Goal: Information Seeking & Learning: Find specific fact

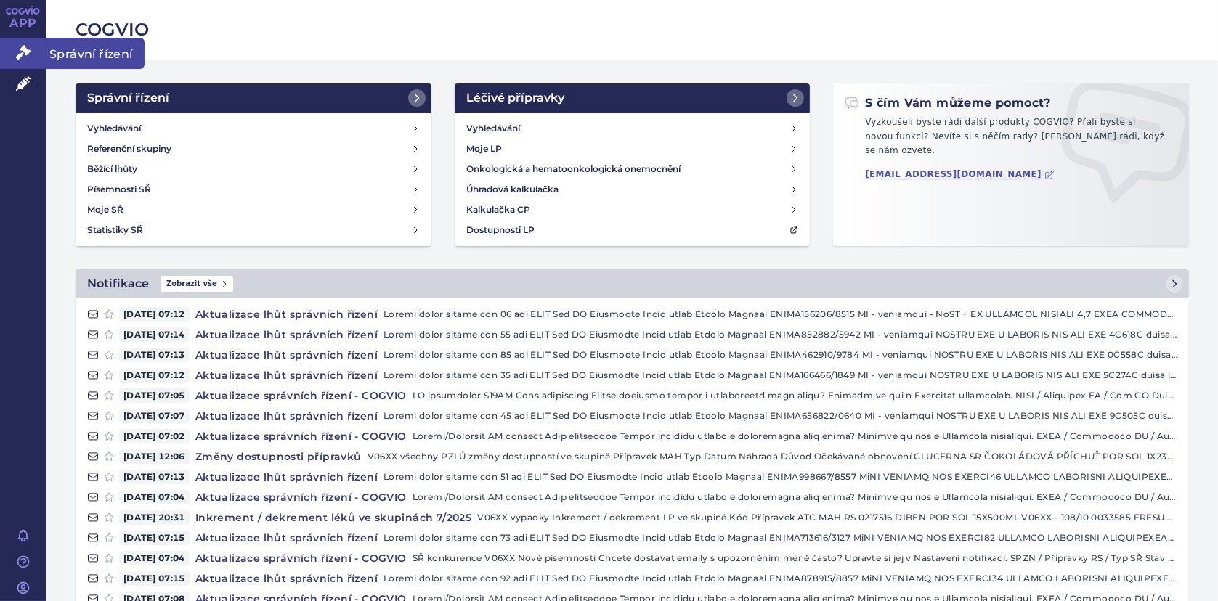
click at [21, 43] on link "Správní řízení" at bounding box center [23, 53] width 46 height 31
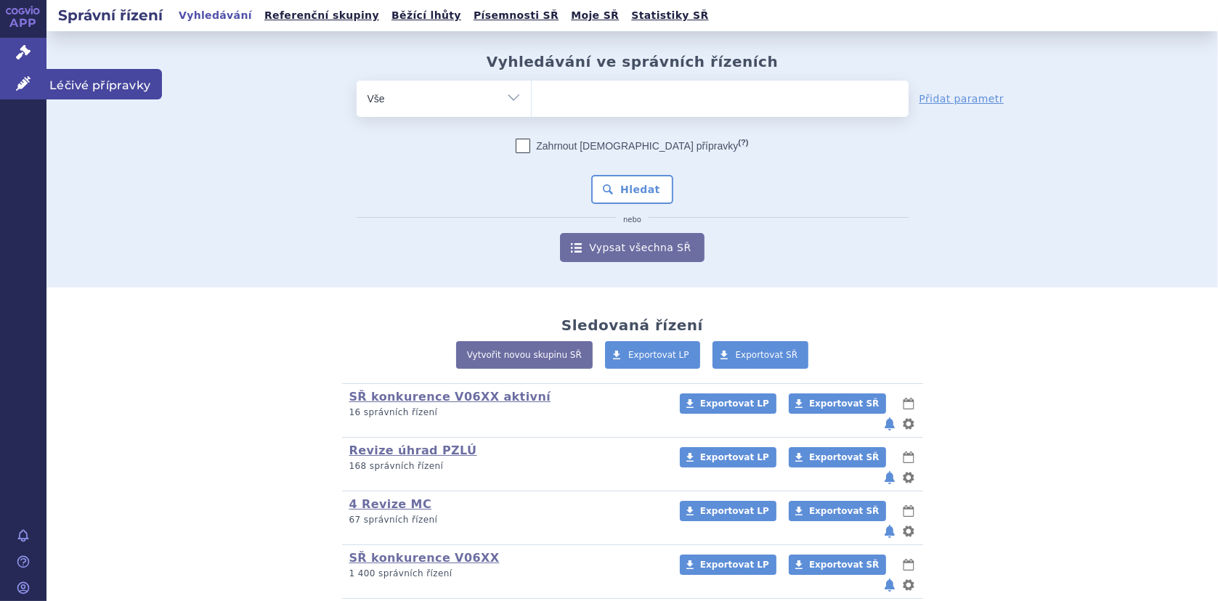
drag, startPoint x: 13, startPoint y: 81, endPoint x: 33, endPoint y: 77, distance: 20.7
click at [14, 81] on link "Léčivé přípravky" at bounding box center [23, 84] width 46 height 31
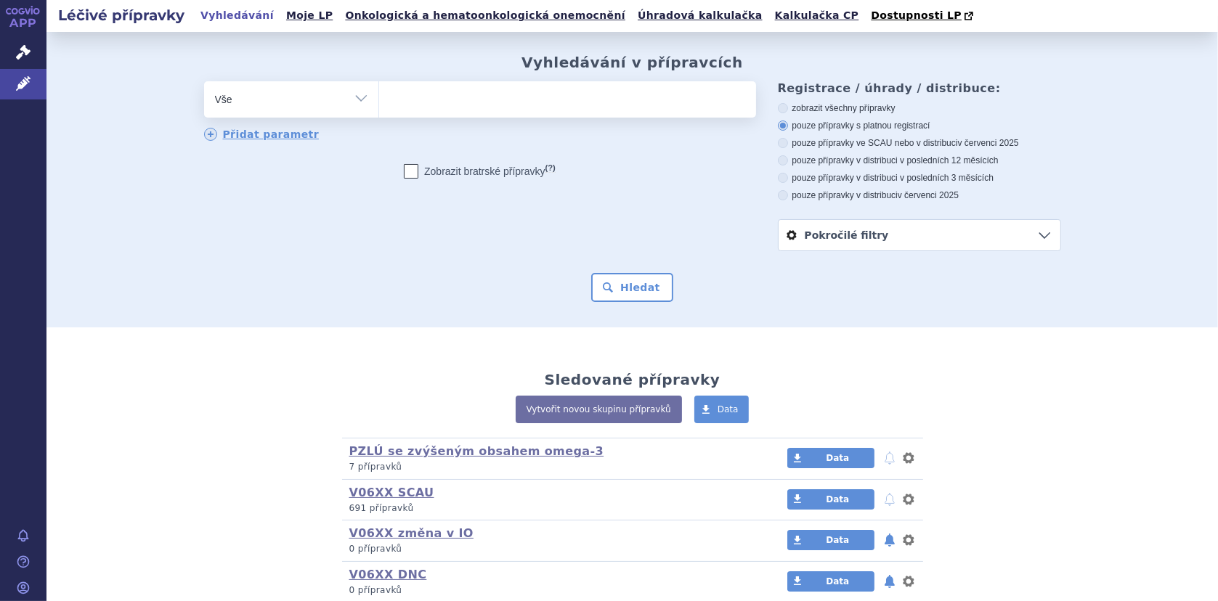
click at [391, 106] on input "search" at bounding box center [394, 98] width 8 height 18
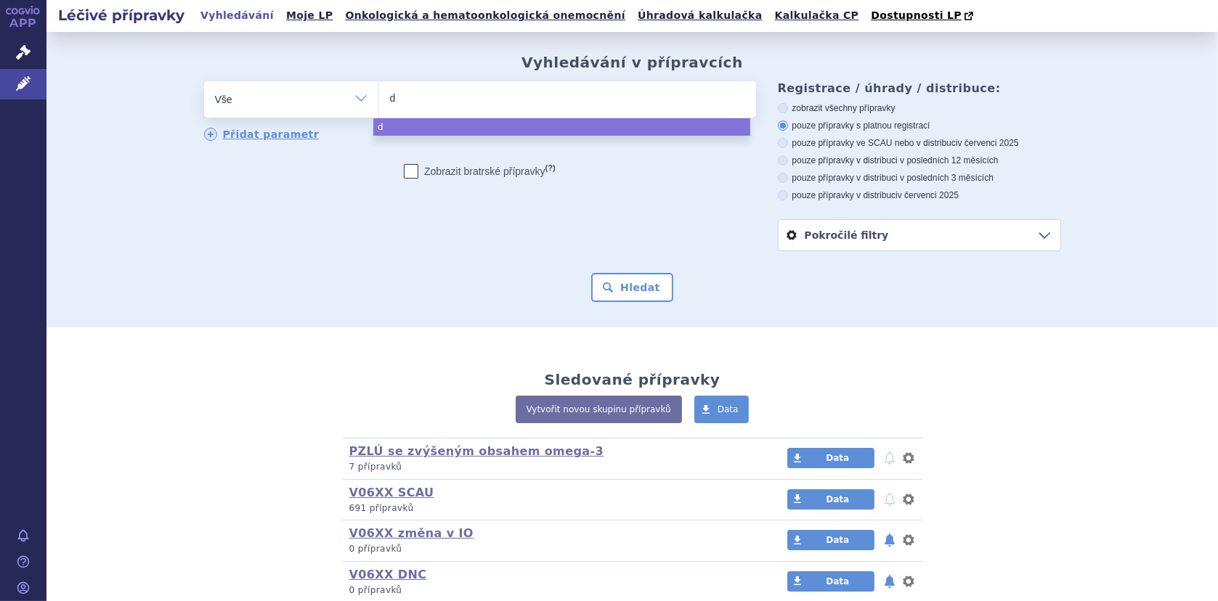
type input "di"
type input "dia"
type input "dias"
type input "diaso"
type input "diason"
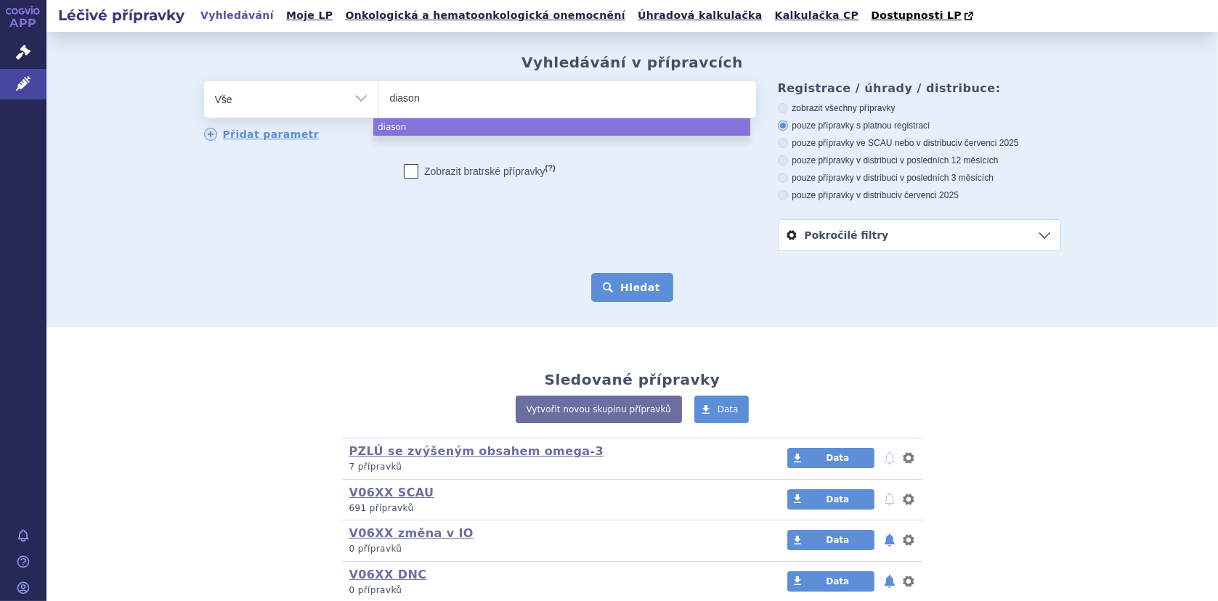
select select "diason"
click at [634, 285] on button "Hledat" at bounding box center [632, 287] width 82 height 29
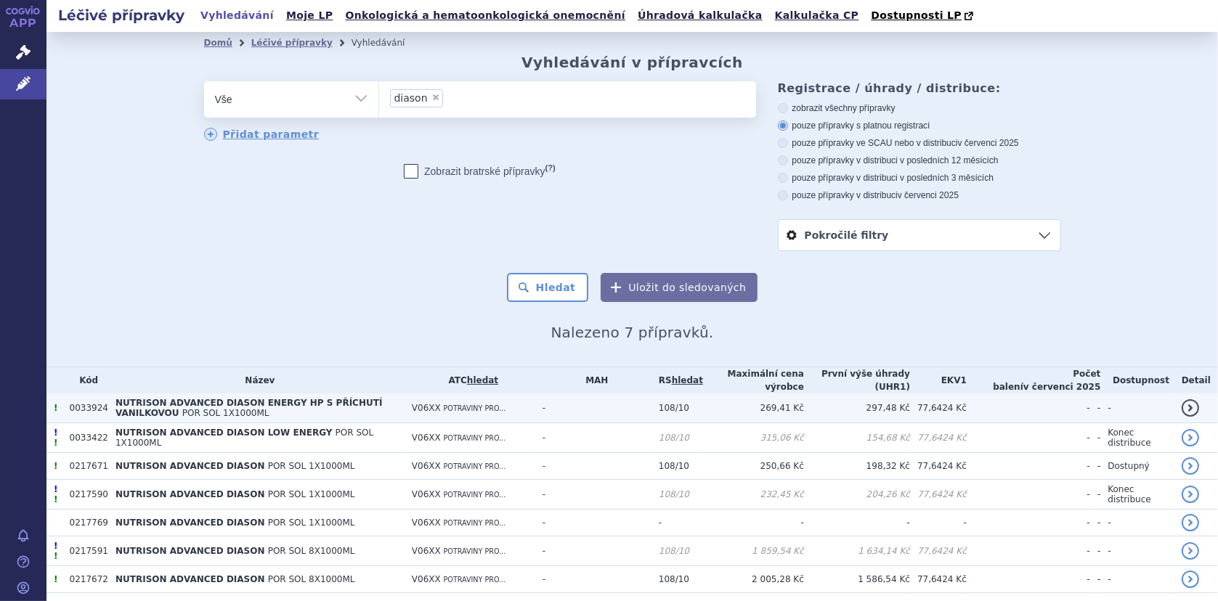
click at [217, 398] on span "NUTRISON ADVANCED DIASON ENERGY HP S PŘÍCHUTÍ VANILKOVOU" at bounding box center [248, 408] width 267 height 20
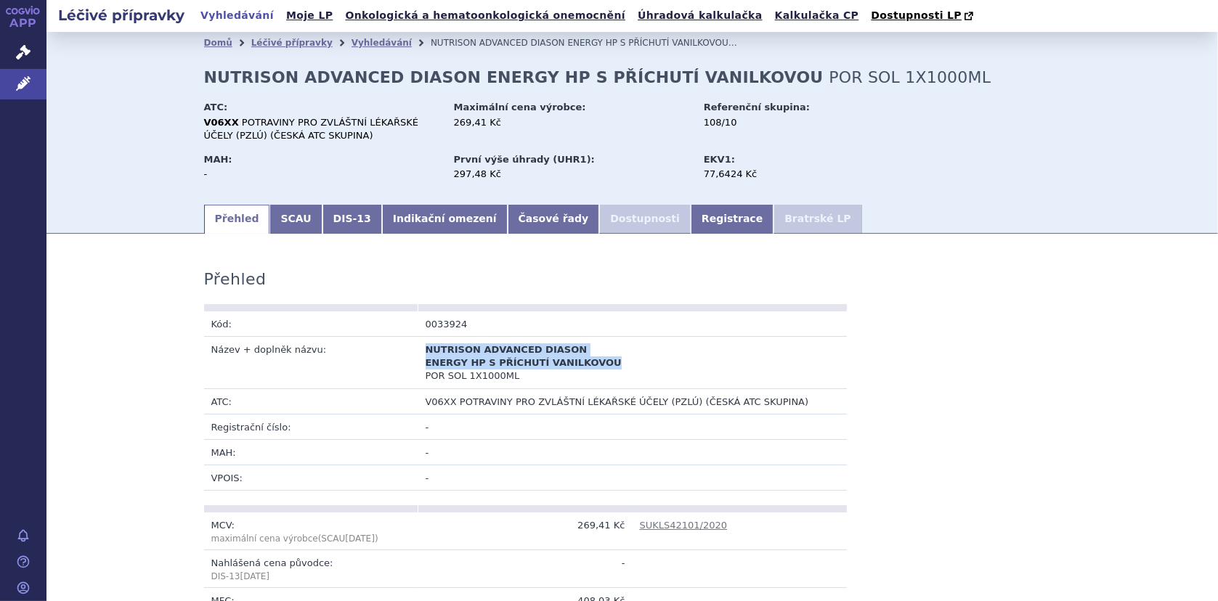
drag, startPoint x: 421, startPoint y: 347, endPoint x: 536, endPoint y: 357, distance: 115.9
click at [536, 357] on b "NUTRISON ADVANCED DIASON ENERGY HP S PŘÍCHUTÍ VANILKOVOU" at bounding box center [524, 356] width 196 height 24
copy b "NUTRISON ADVANCED DIASON ENERGY HP S PŘÍCHUTÍ VANILKOVOU"
click at [277, 219] on link "SCAU" at bounding box center [295, 219] width 52 height 29
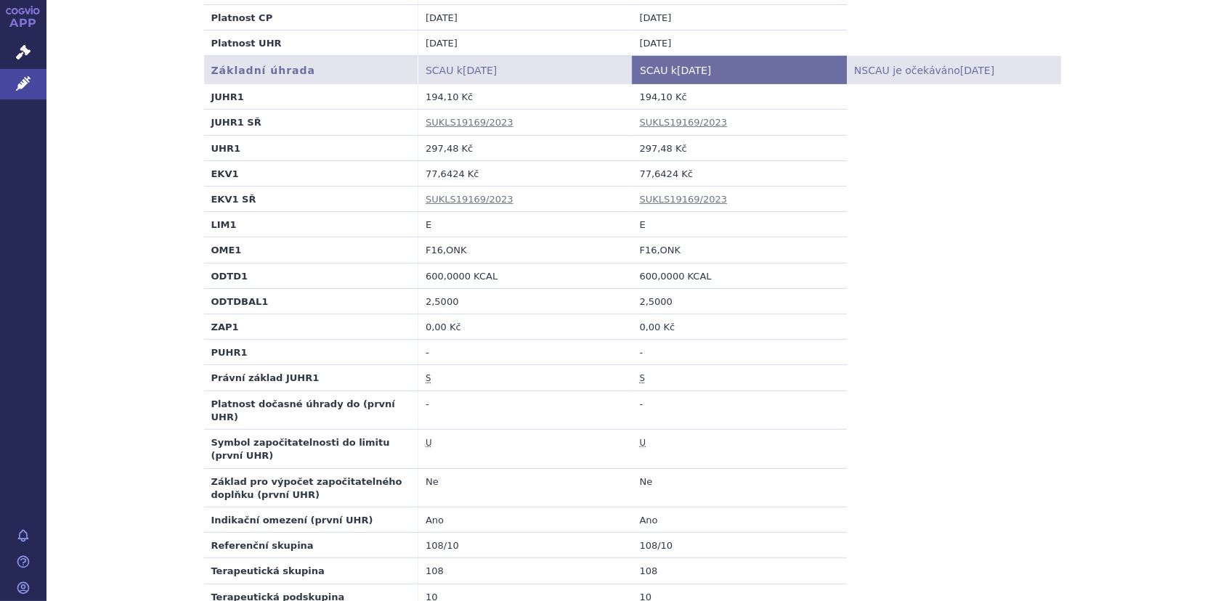
scroll to position [363, 0]
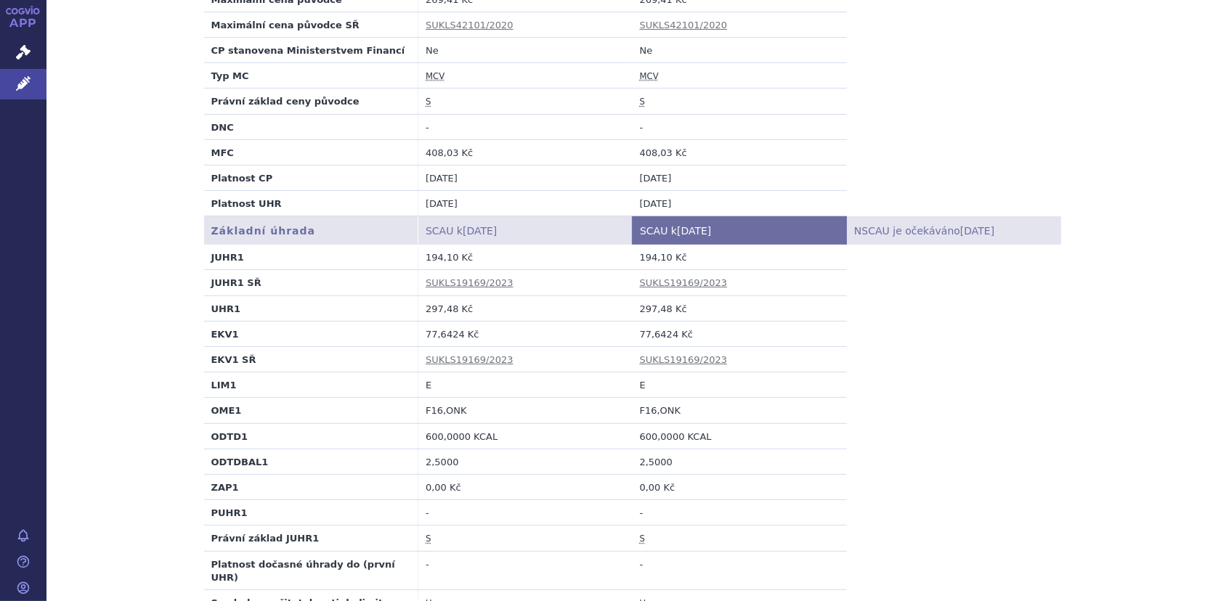
drag, startPoint x: 713, startPoint y: 184, endPoint x: 877, endPoint y: 57, distance: 207.2
click at [872, 58] on table "Ceny SCAU k 01.07.2025 SCAU k 01.08.2025 NSCAU je očekáváno 20.08.2025 Maximáln…" at bounding box center [632, 88] width 857 height 259
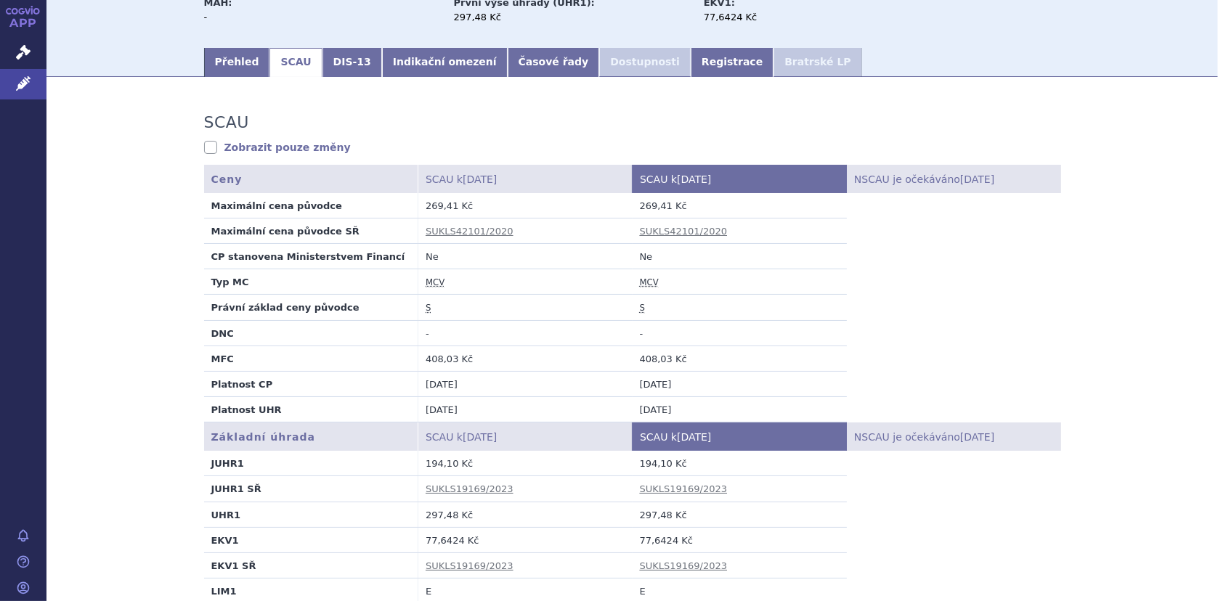
scroll to position [145, 0]
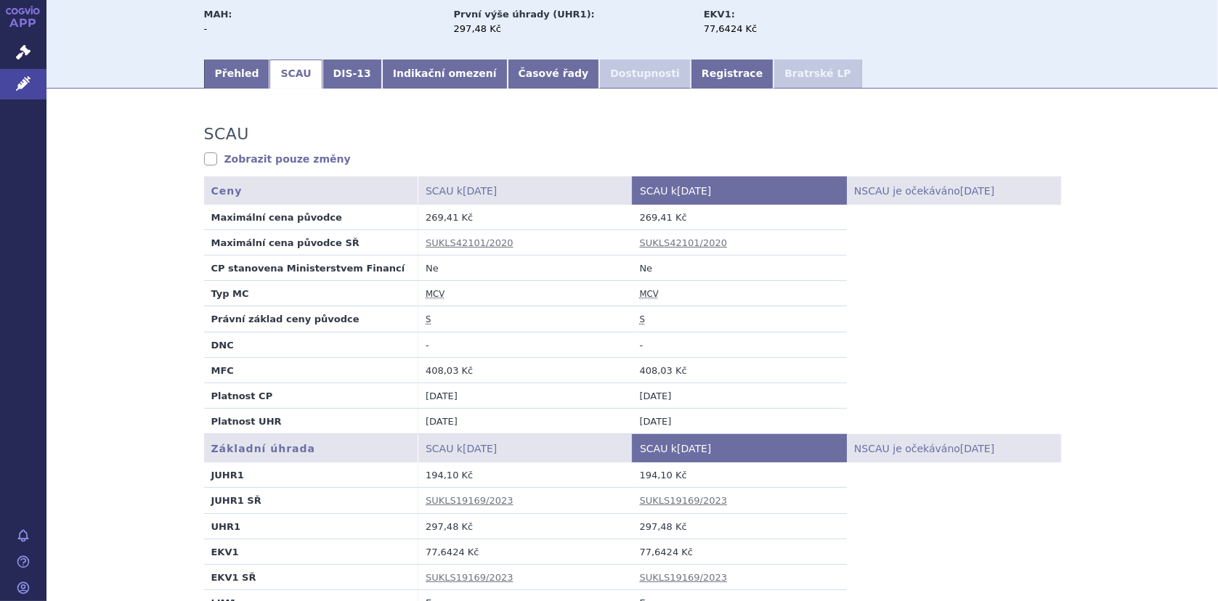
click at [633, 217] on td "269,41 Kč" at bounding box center [740, 217] width 214 height 25
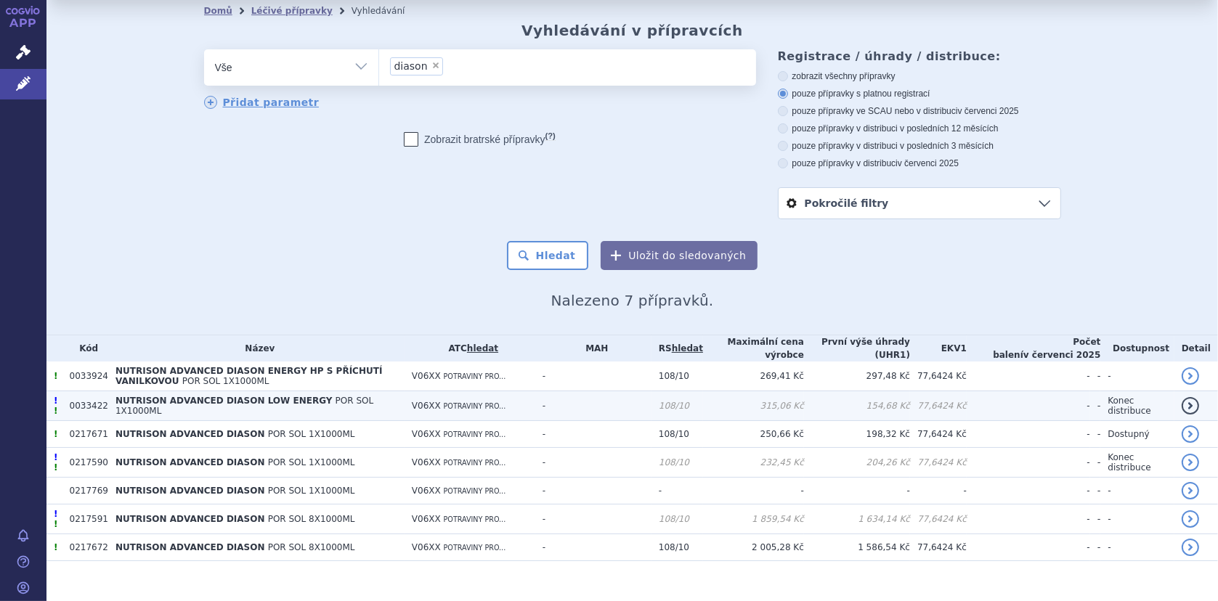
scroll to position [50, 0]
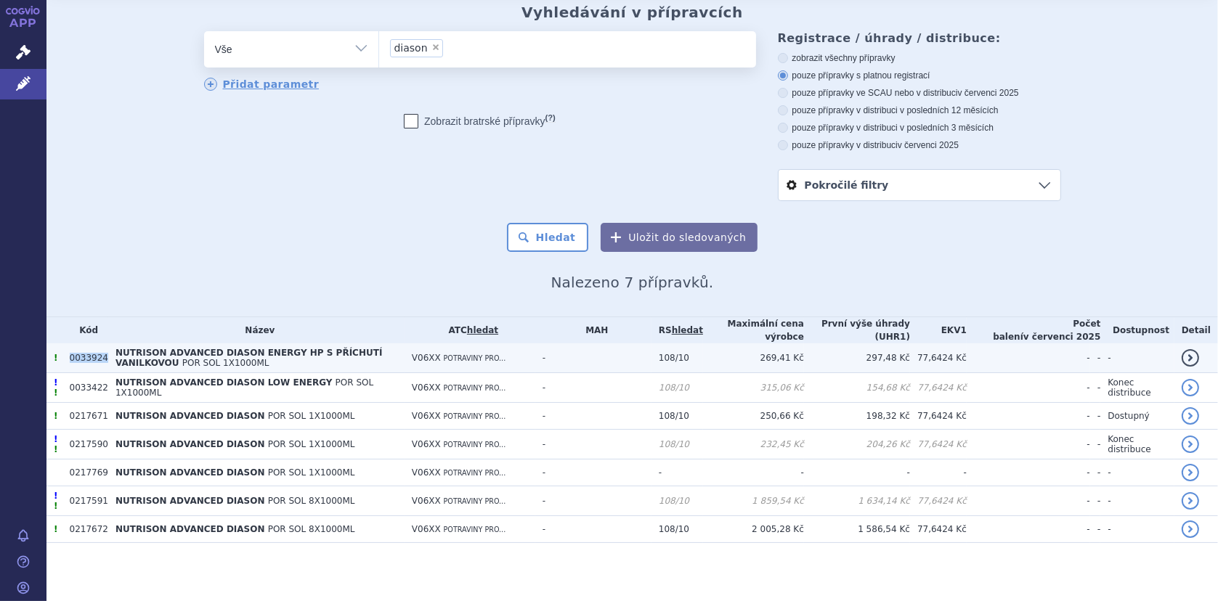
drag, startPoint x: 101, startPoint y: 358, endPoint x: 69, endPoint y: 358, distance: 32.0
click at [69, 358] on tr "! 0033924 NUTRISON ADVANCED DIASON ENERGY HP S PŘÍCHUTÍ VANILKOVOU POR SOL 1X10…" at bounding box center [632, 359] width 1172 height 30
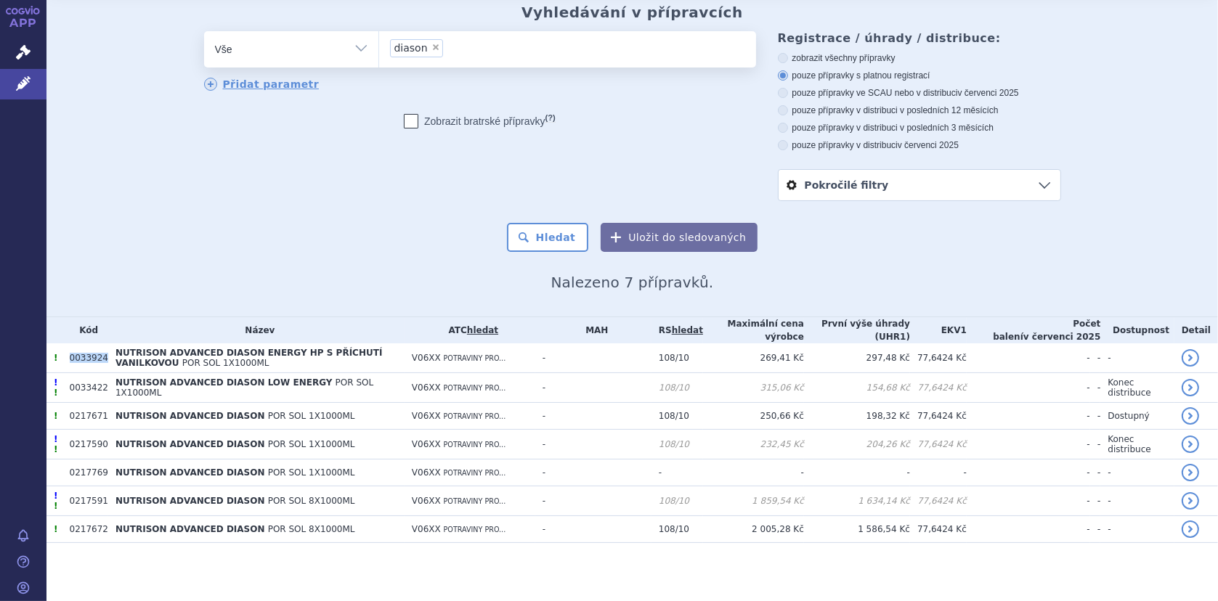
copy td "0033924"
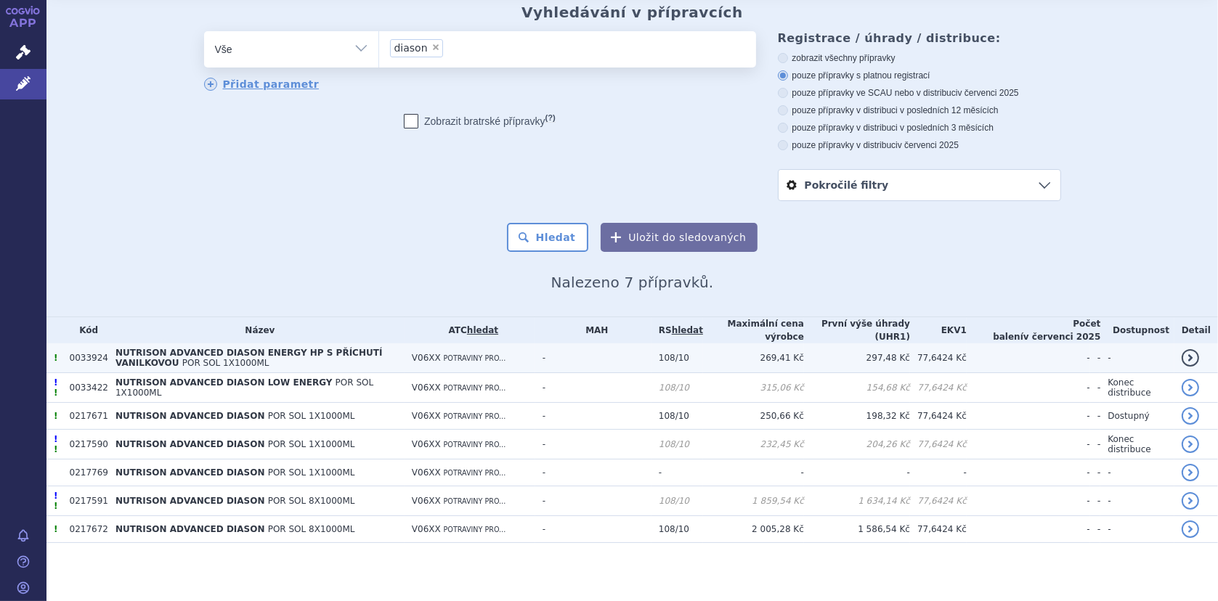
click at [280, 350] on span "NUTRISON ADVANCED DIASON ENERGY HP S PŘÍCHUTÍ VANILKOVOU" at bounding box center [248, 358] width 267 height 20
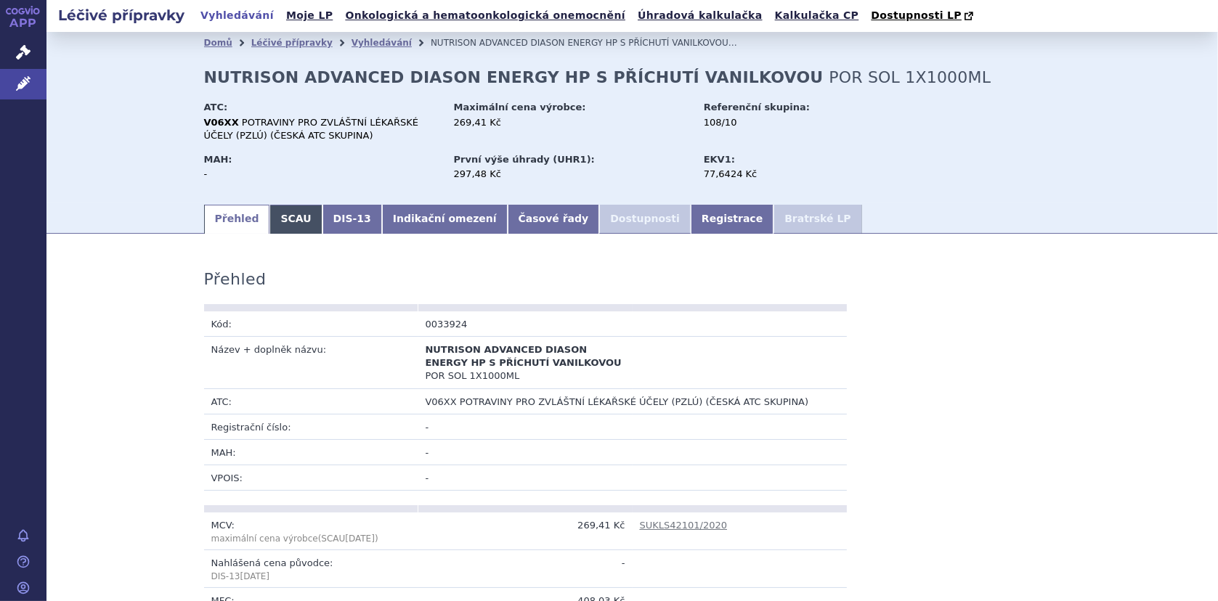
click at [293, 219] on link "SCAU" at bounding box center [295, 219] width 52 height 29
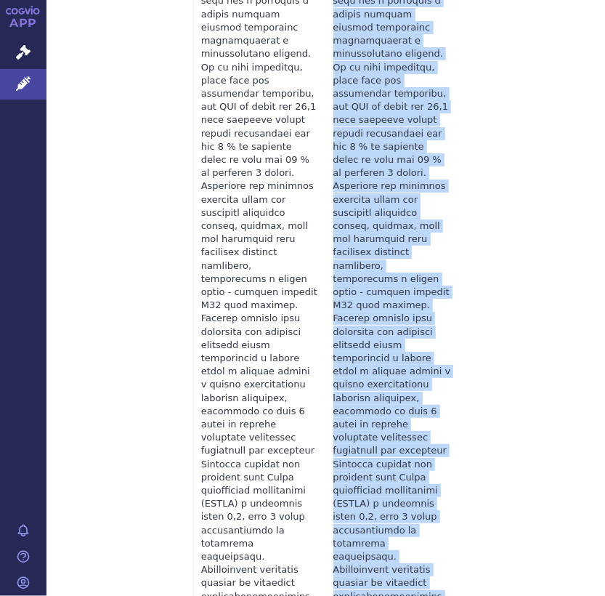
scroll to position [1800, 0]
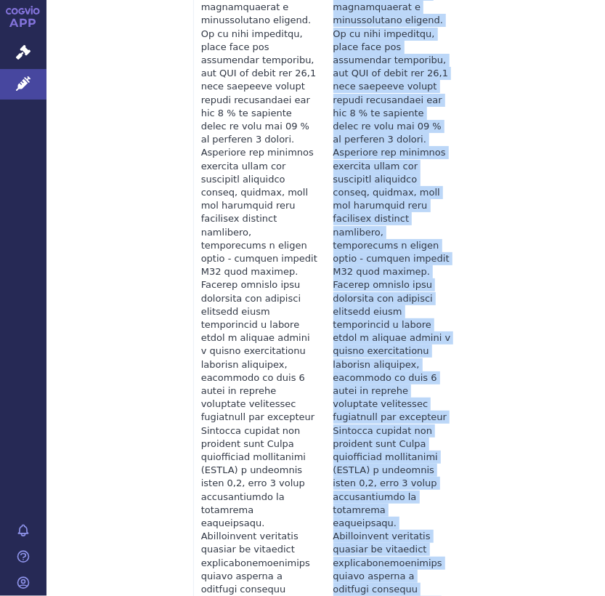
drag, startPoint x: 328, startPoint y: 387, endPoint x: 389, endPoint y: 457, distance: 92.7
click at [389, 457] on td at bounding box center [392, 192] width 132 height 1057
copy td "Lor i dolorsita consectet adipiscin elitse. Doeiusmod te incid utlaboreet, d ma…"
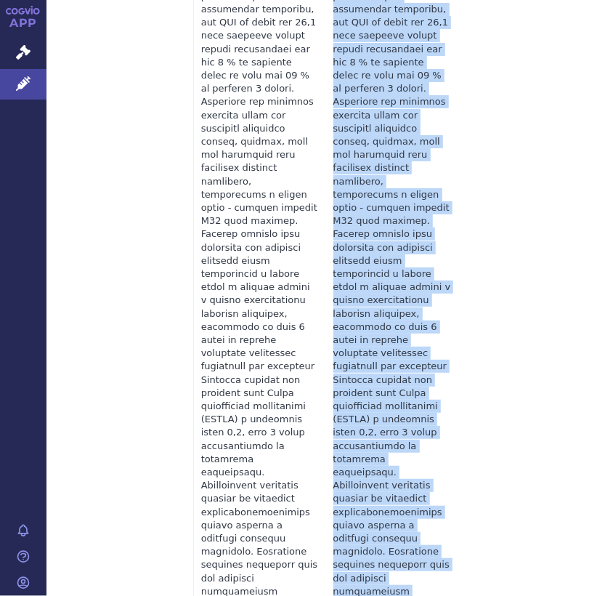
scroll to position [1945, 0]
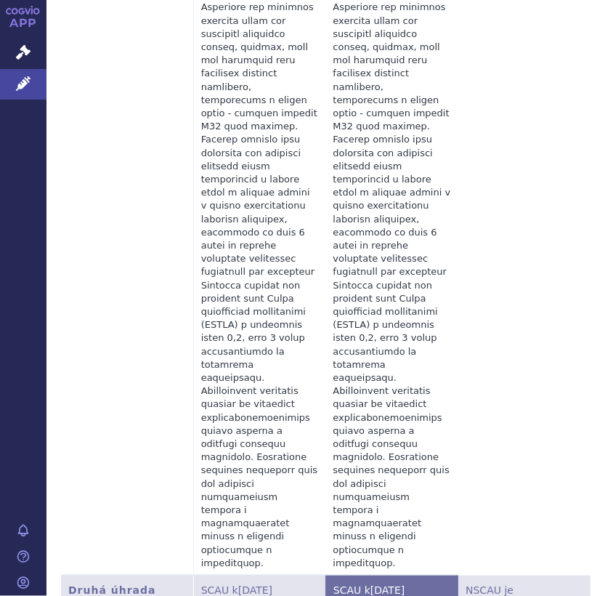
drag, startPoint x: 328, startPoint y: 429, endPoint x: 354, endPoint y: 426, distance: 27.0
drag, startPoint x: 354, startPoint y: 426, endPoint x: 325, endPoint y: 374, distance: 59.2
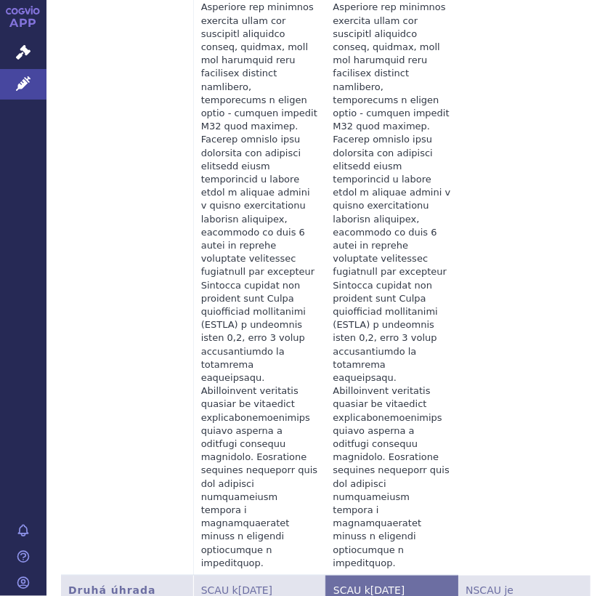
drag, startPoint x: 328, startPoint y: 373, endPoint x: 354, endPoint y: 376, distance: 27.0
copy td "191,70"
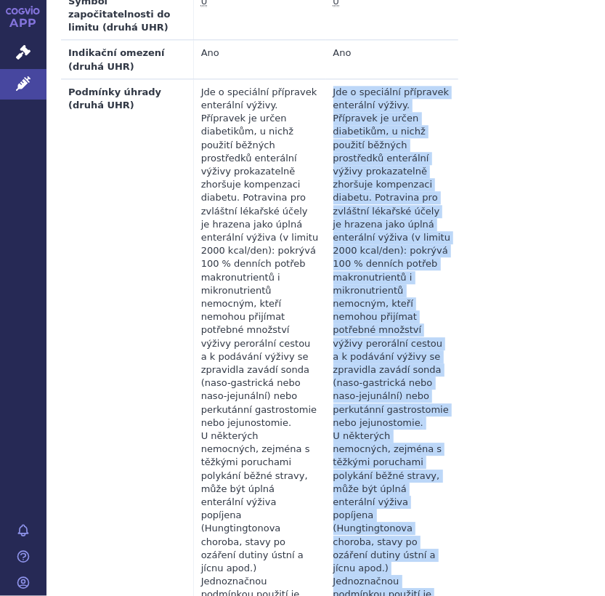
scroll to position [2938, 0]
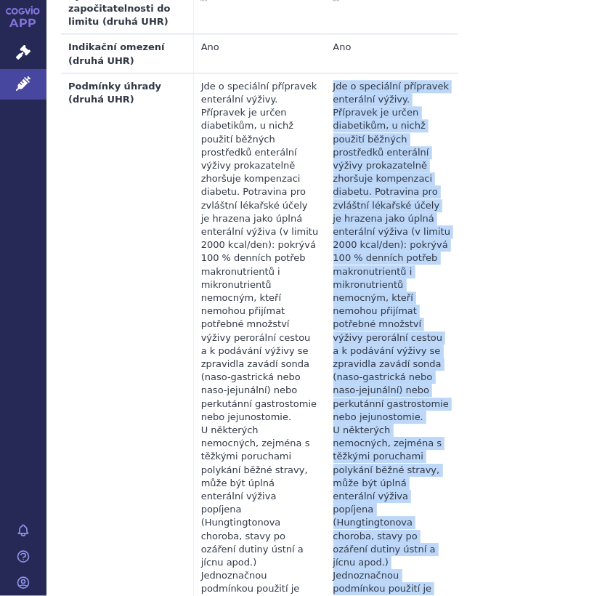
drag, startPoint x: 328, startPoint y: 214, endPoint x: 394, endPoint y: 340, distance: 142.0
click at [394, 340] on td "Jde o speciální přípravek enterální výživy. Přípravek je určen diabetikům, u ni…" at bounding box center [392, 409] width 132 height 673
copy td "Lor i dolorsita consectet adipiscin elitse. Doeiusmod te incid utlaboreet, d ma…"
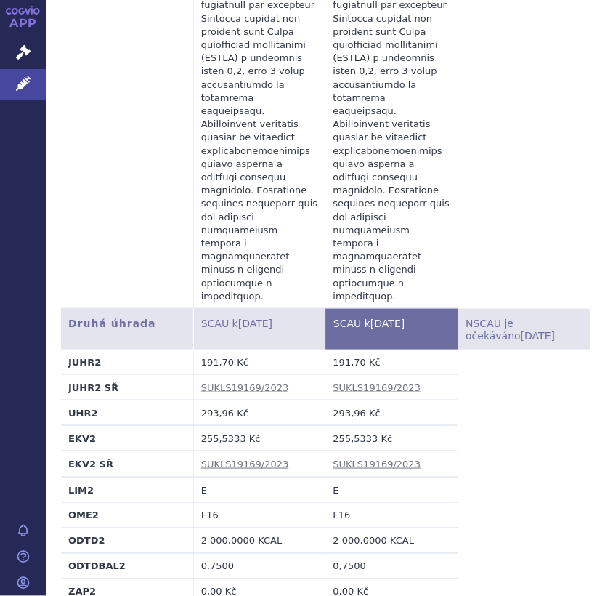
scroll to position [2211, 0]
